Goal: Navigation & Orientation: Find specific page/section

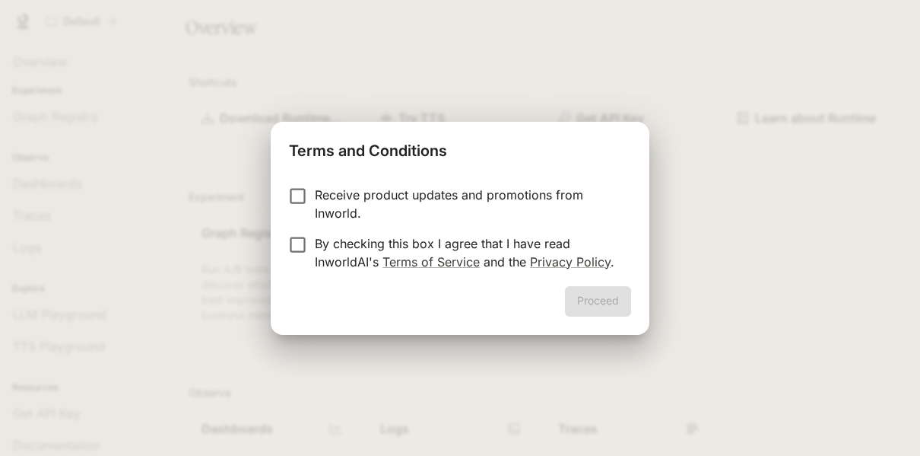
click at [292, 232] on form "Receive product updates and promotions from Inworld. By checking this box I agr…" at bounding box center [460, 228] width 342 height 85
click at [294, 230] on form "Receive product updates and promotions from Inworld. By checking this box I agr…" at bounding box center [460, 228] width 342 height 85
click at [577, 291] on button "Proceed" at bounding box center [598, 301] width 66 height 30
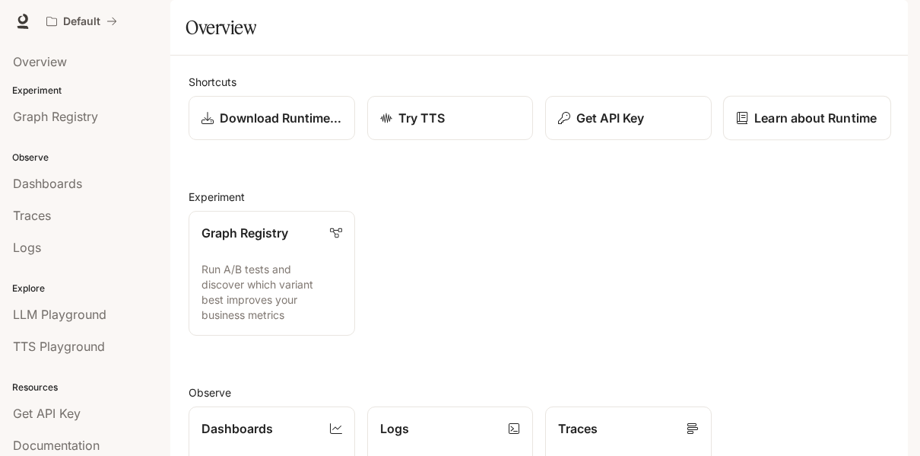
click at [815, 127] on p "Learn about Runtime" at bounding box center [816, 118] width 122 height 18
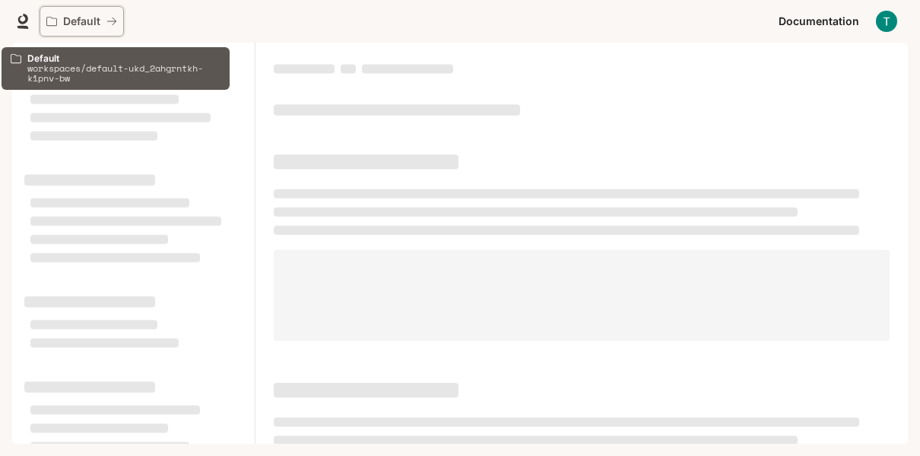
click at [91, 16] on p "Default" at bounding box center [81, 21] width 37 height 13
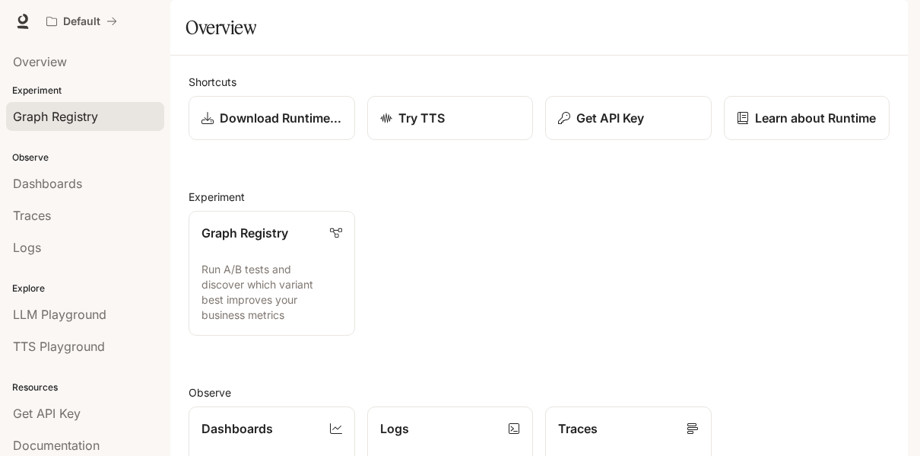
click at [94, 121] on span "Graph Registry" at bounding box center [55, 116] width 85 height 18
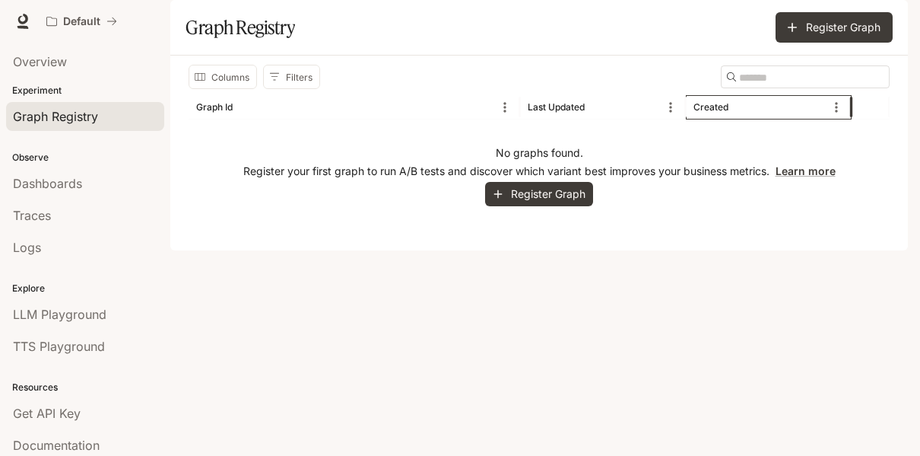
click at [720, 119] on div "Created" at bounding box center [760, 107] width 132 height 24
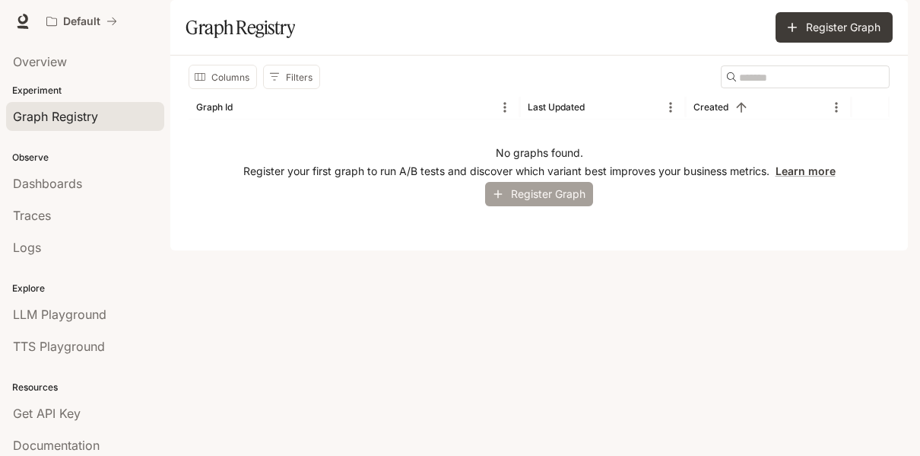
click at [535, 207] on button "Register Graph" at bounding box center [539, 194] width 108 height 25
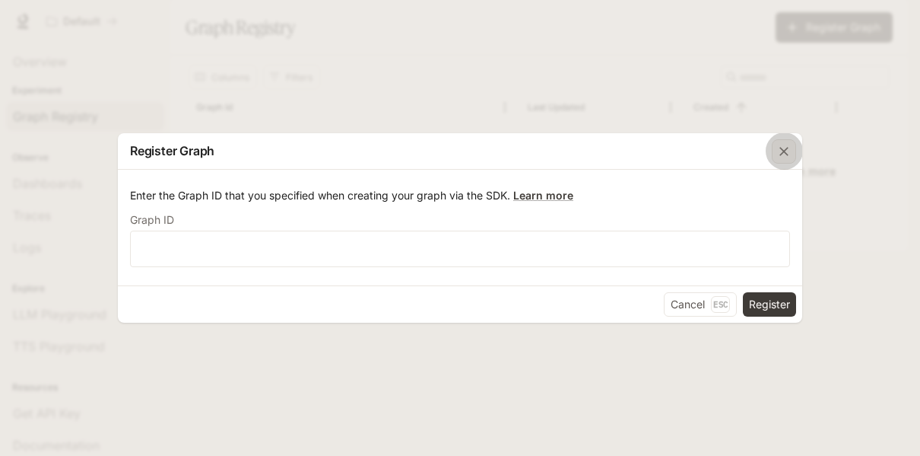
click at [788, 145] on icon "button" at bounding box center [784, 151] width 15 height 15
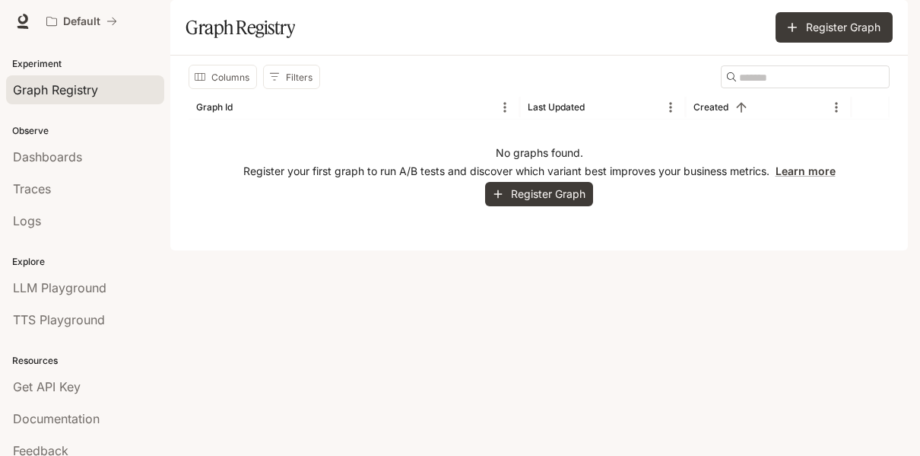
scroll to position [29, 0]
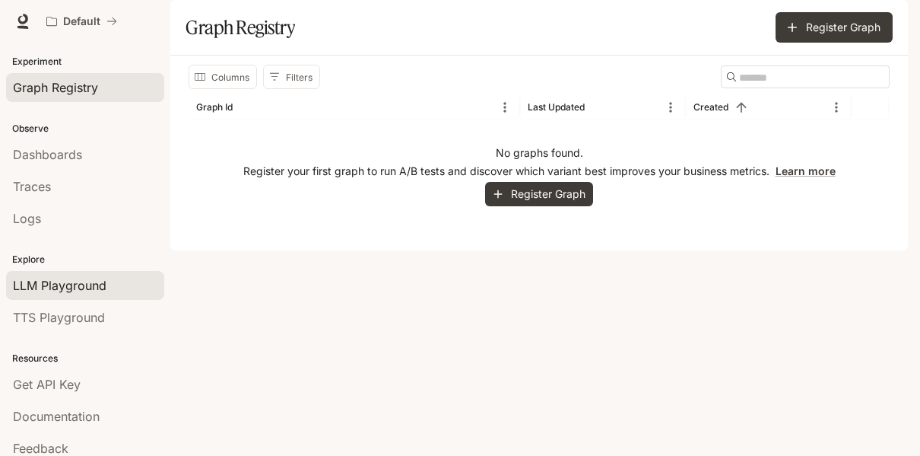
click at [108, 272] on link "LLM Playground" at bounding box center [85, 285] width 158 height 29
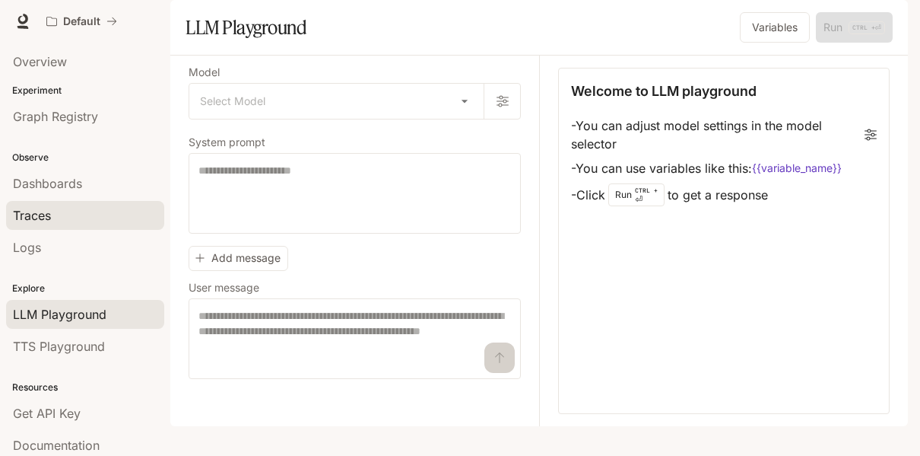
click at [64, 218] on div "Traces" at bounding box center [85, 215] width 145 height 18
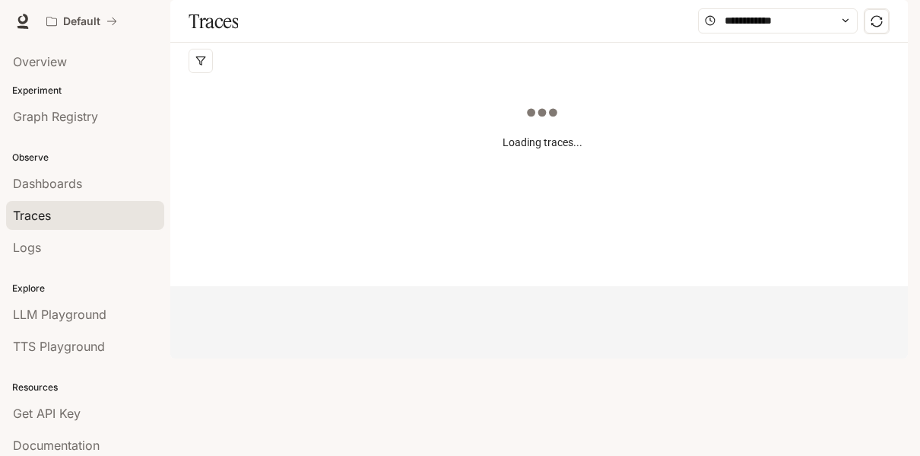
scroll to position [65, 0]
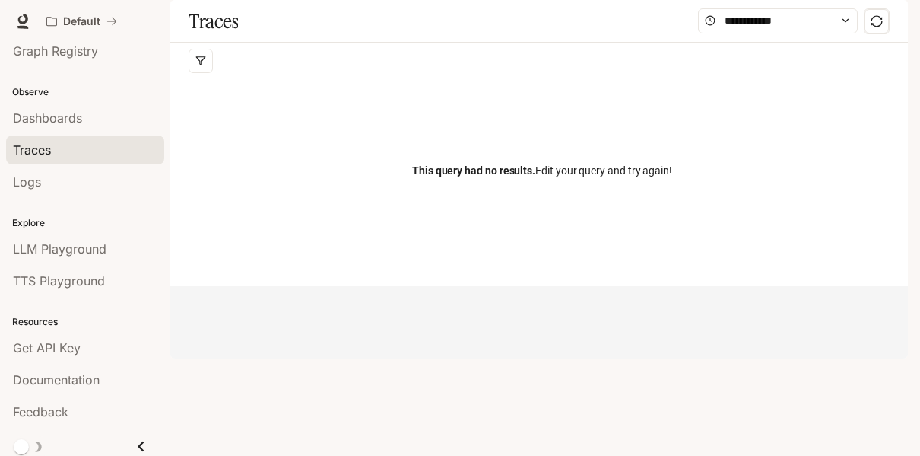
click at [881, 10] on button "button" at bounding box center [887, 21] width 30 height 30
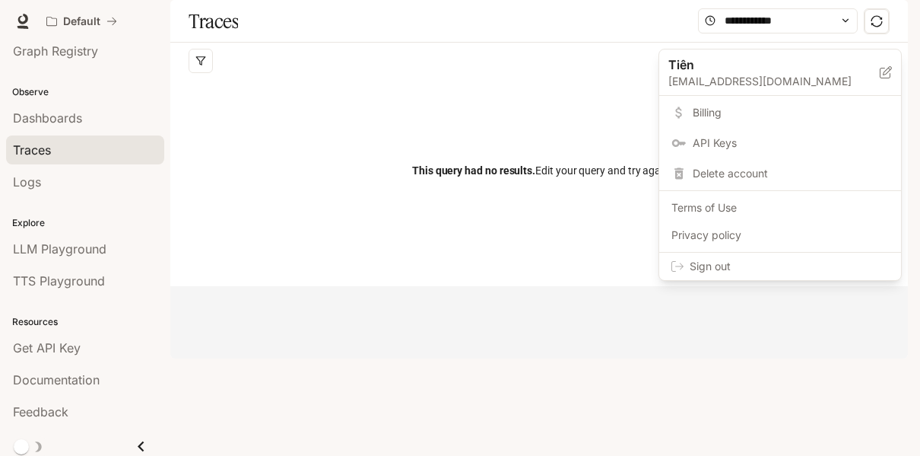
click at [45, 20] on div at bounding box center [460, 228] width 920 height 456
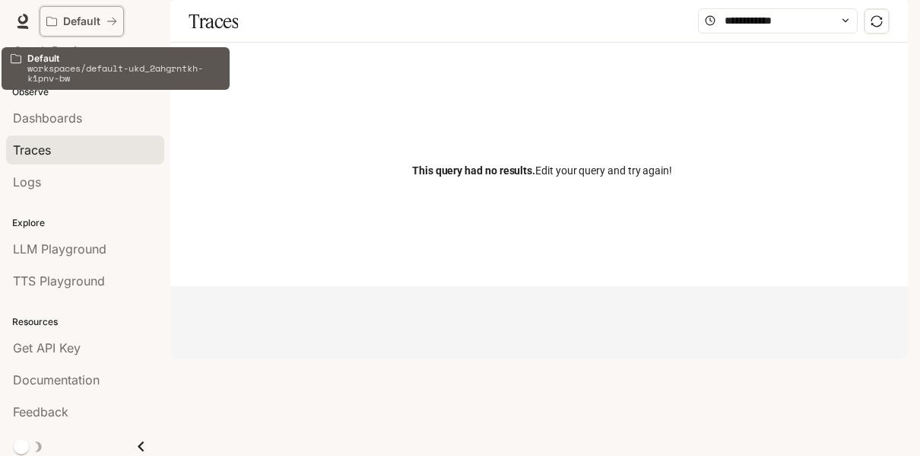
click at [75, 27] on p "Default" at bounding box center [81, 21] width 37 height 13
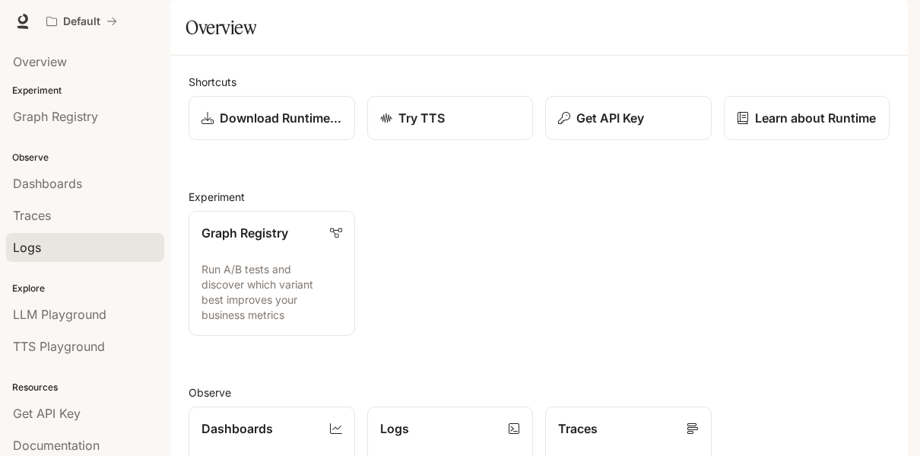
scroll to position [65, 0]
